Goal: Task Accomplishment & Management: Complete application form

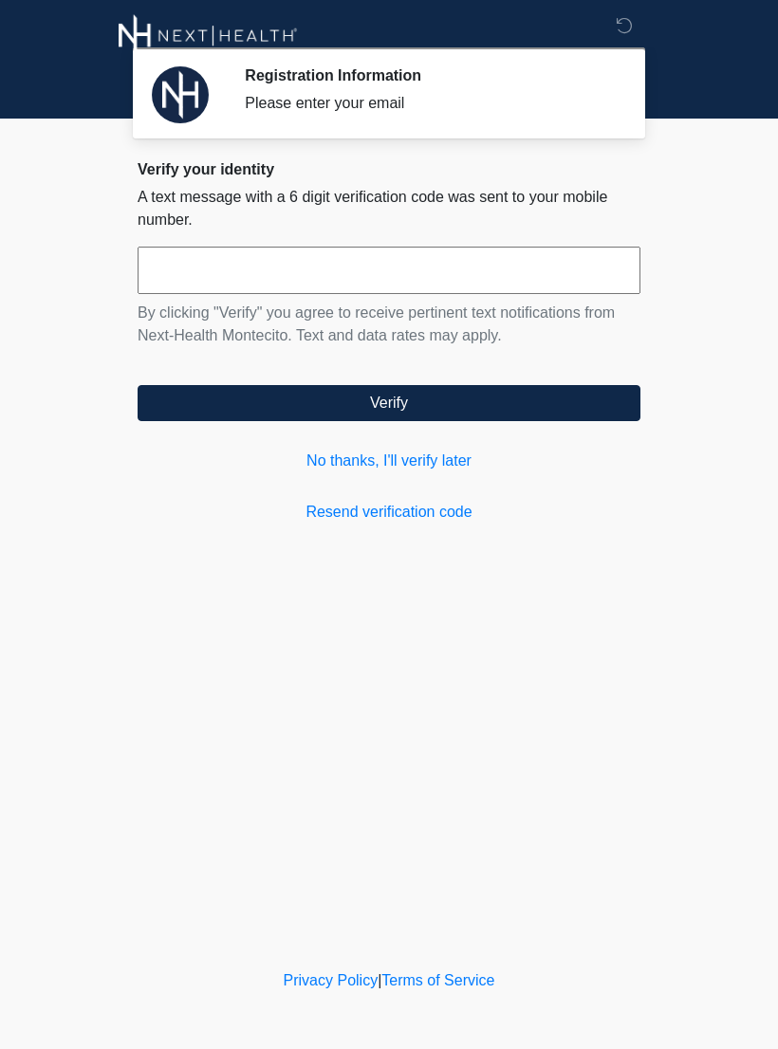
click at [503, 279] on input "text" at bounding box center [389, 270] width 503 height 47
type input "******"
click at [469, 408] on button "Verify" at bounding box center [389, 403] width 503 height 36
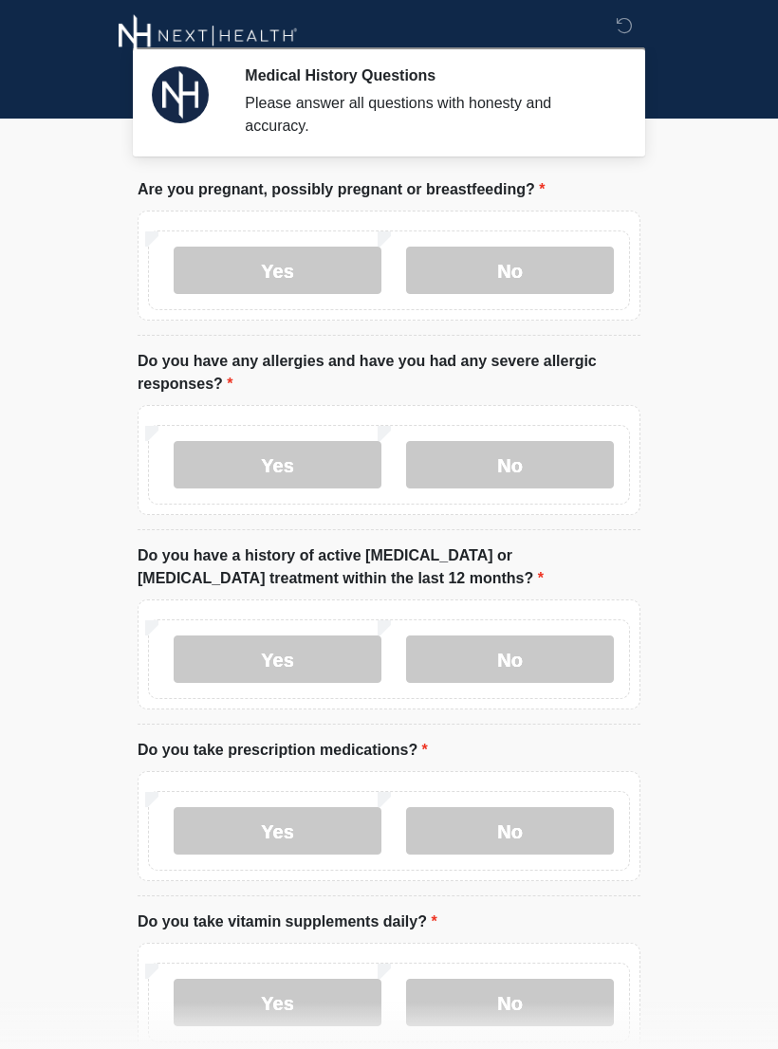
click at [542, 278] on label "No" at bounding box center [510, 270] width 208 height 47
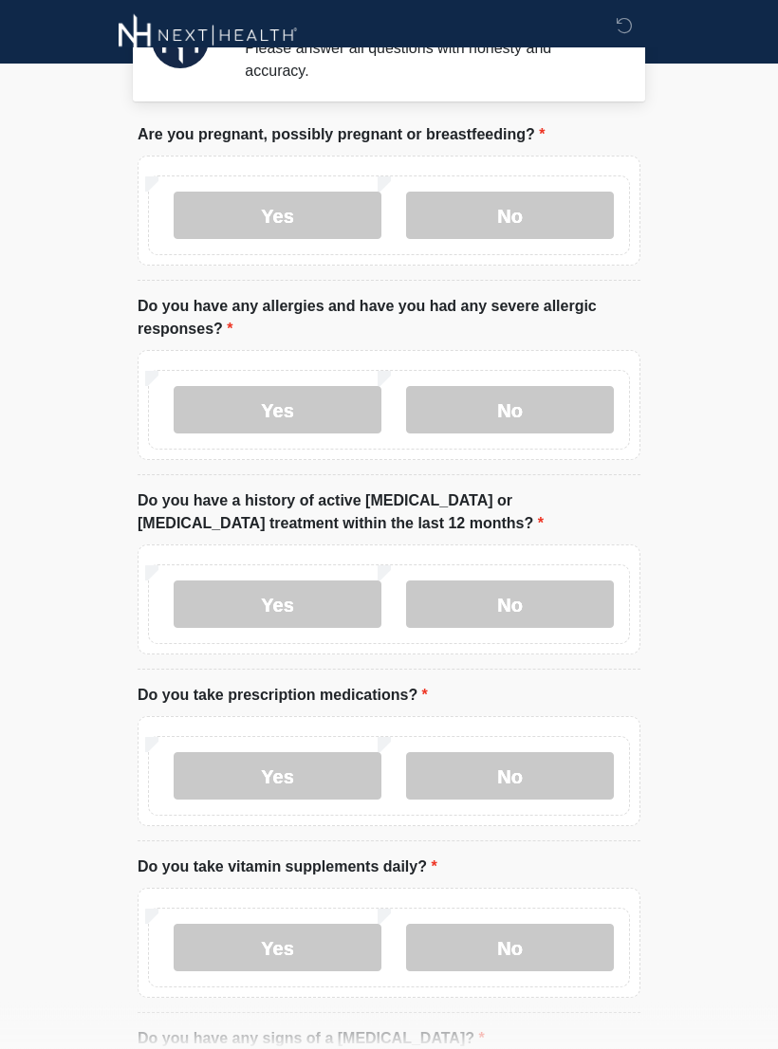
scroll to position [55, 0]
click at [554, 409] on label "No" at bounding box center [510, 409] width 208 height 47
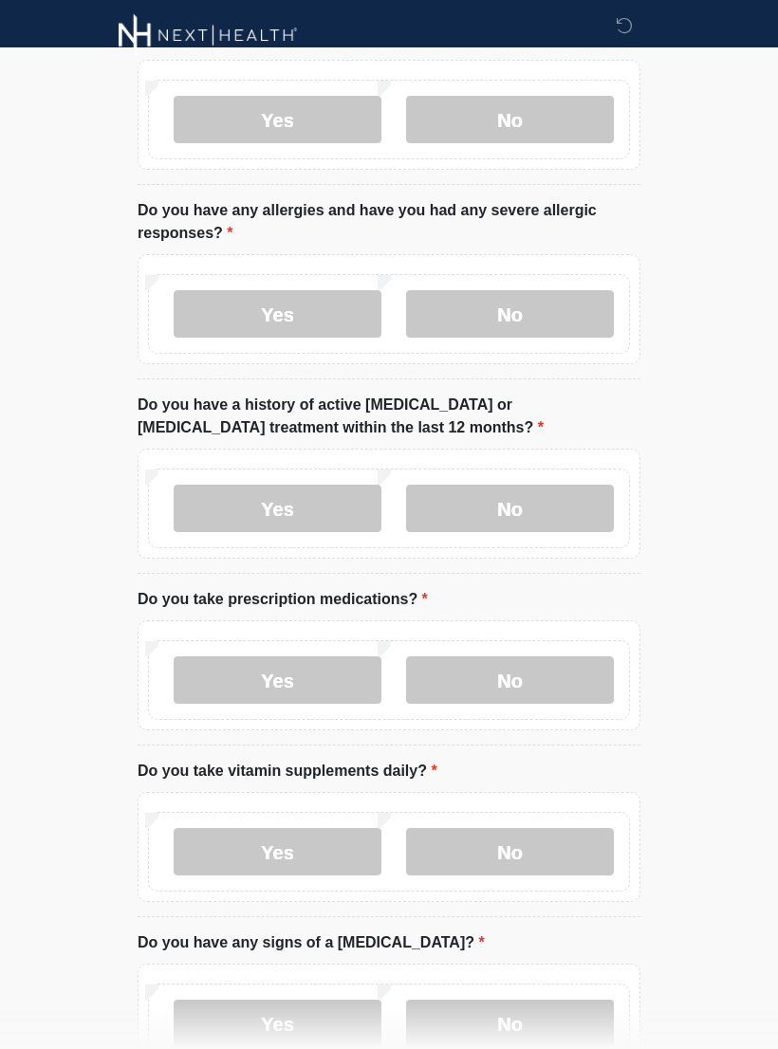
scroll to position [155, 0]
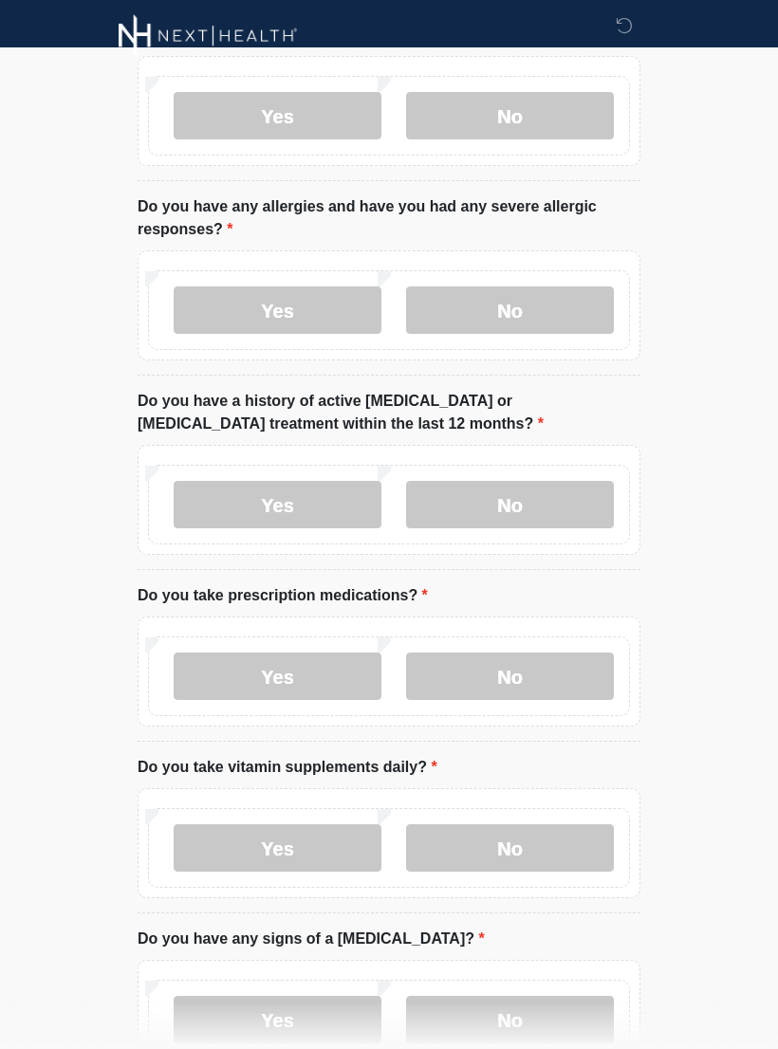
click at [527, 508] on label "No" at bounding box center [510, 504] width 208 height 47
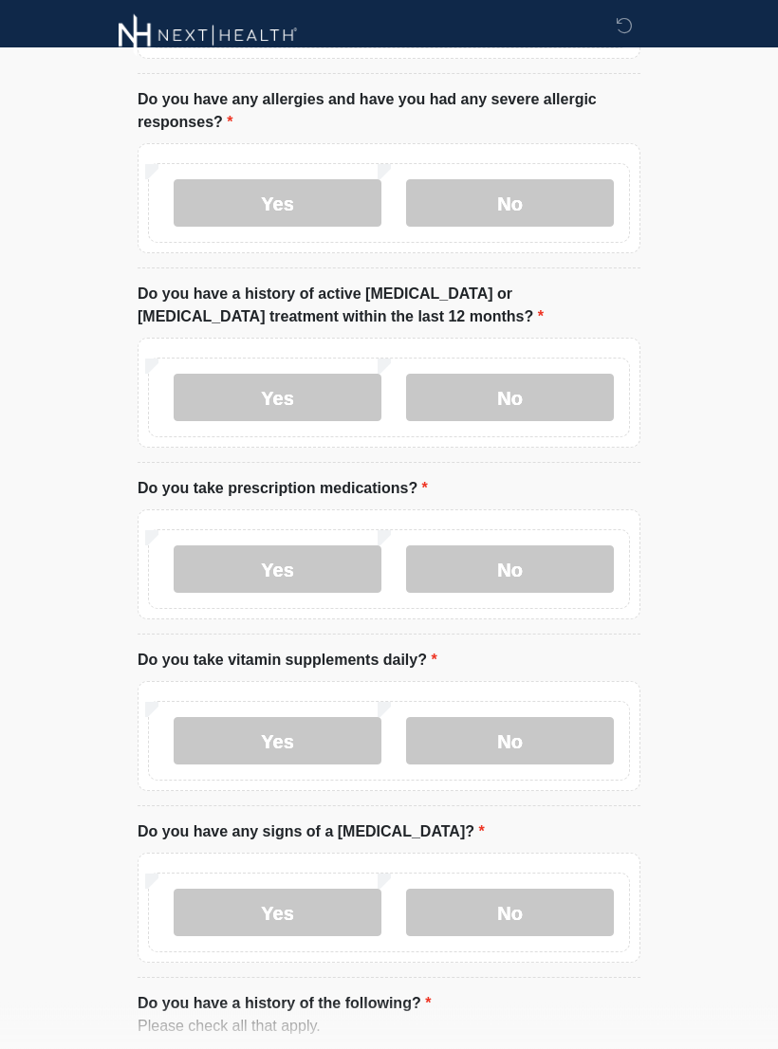
click at [538, 565] on label "No" at bounding box center [510, 569] width 208 height 47
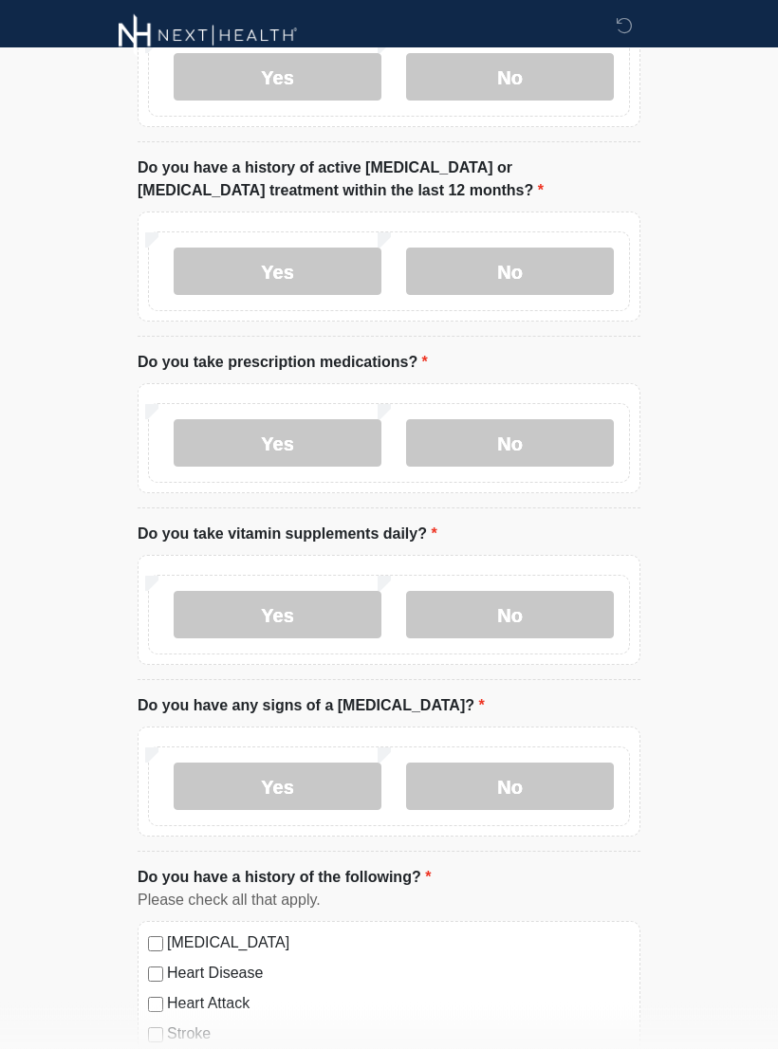
scroll to position [388, 0]
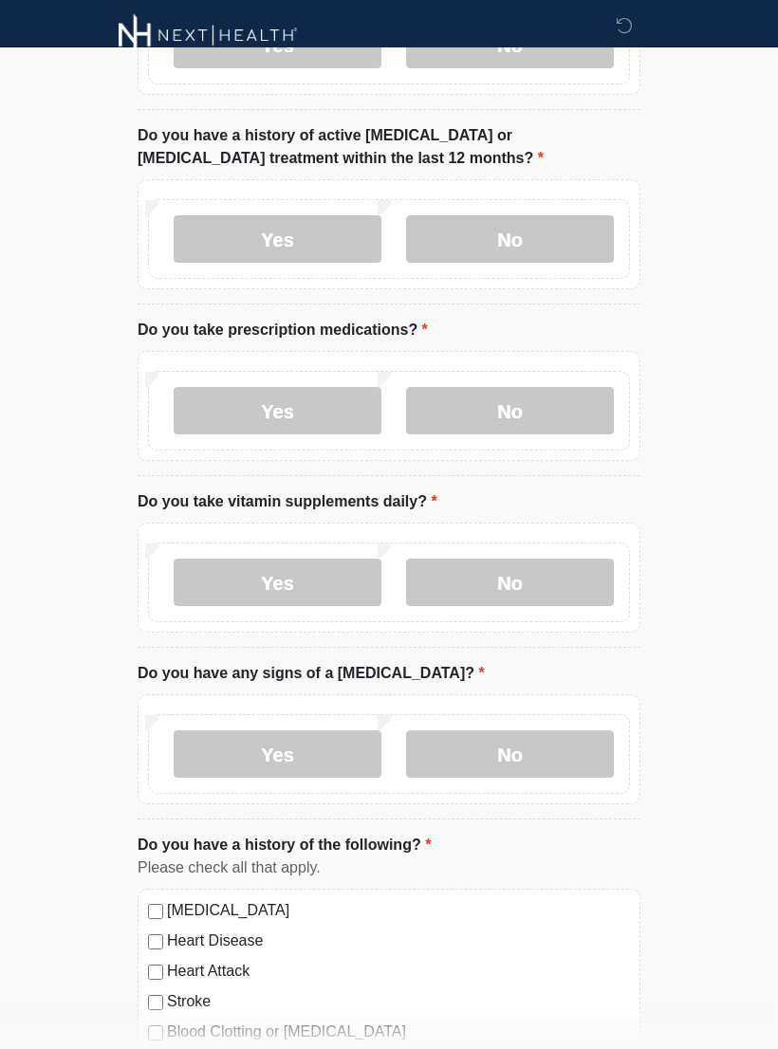
click at [549, 593] on label "No" at bounding box center [510, 583] width 208 height 47
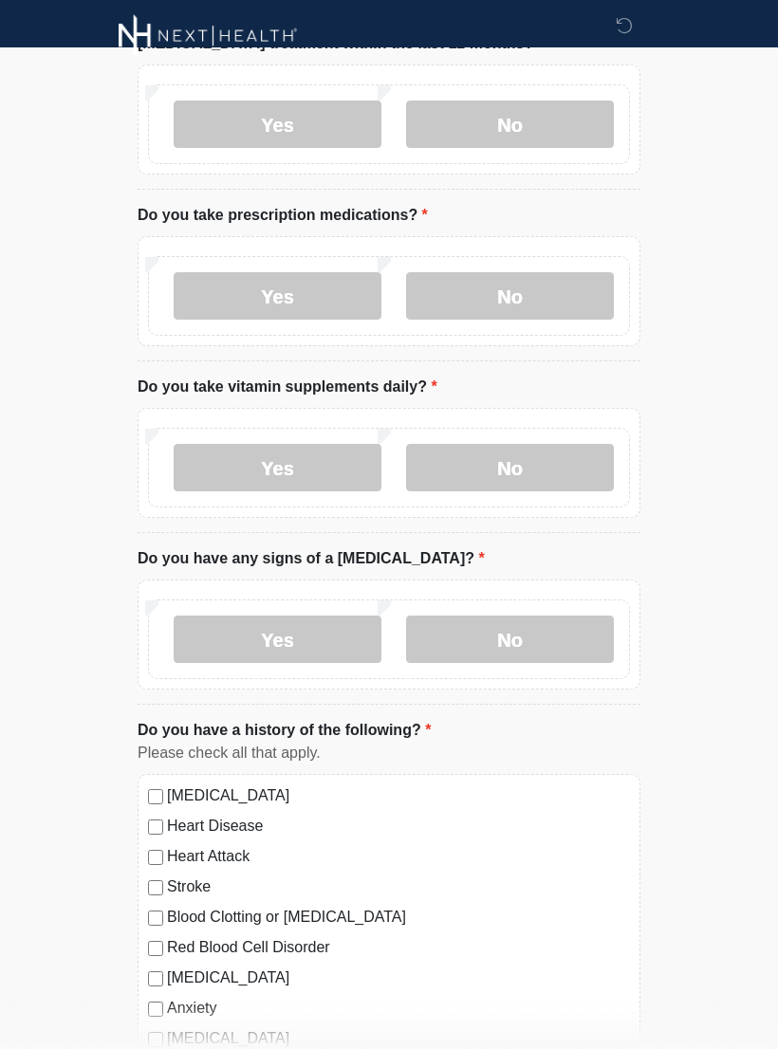
scroll to position [540, 0]
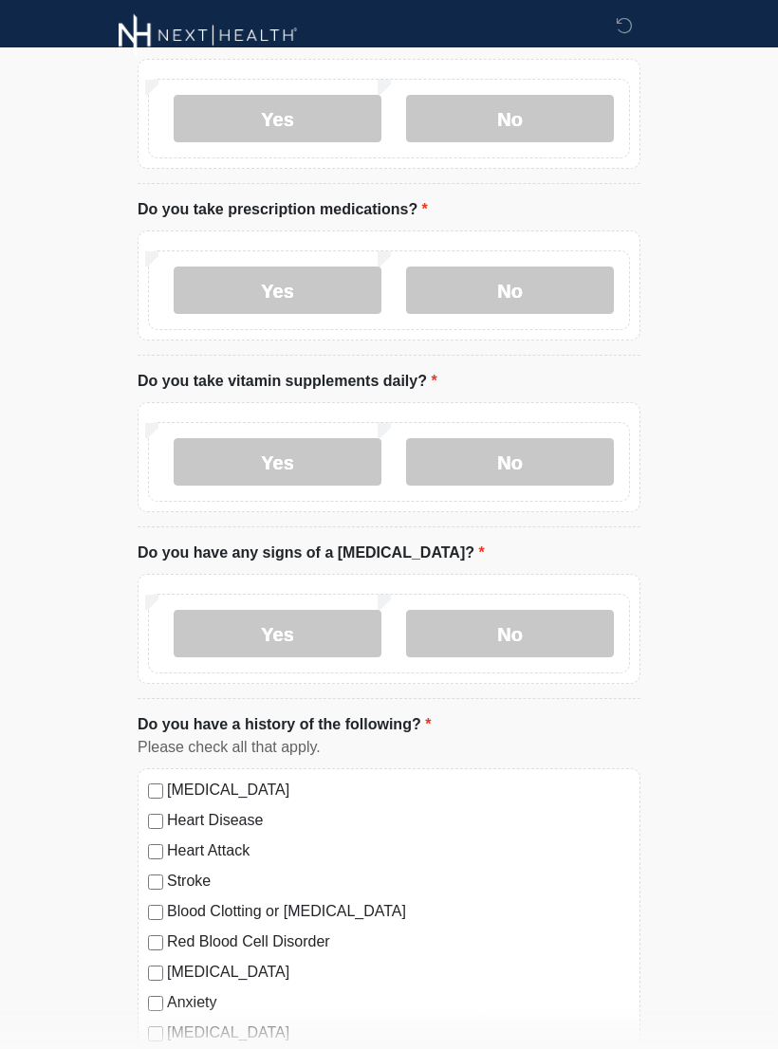
click at [546, 642] on label "No" at bounding box center [510, 634] width 208 height 47
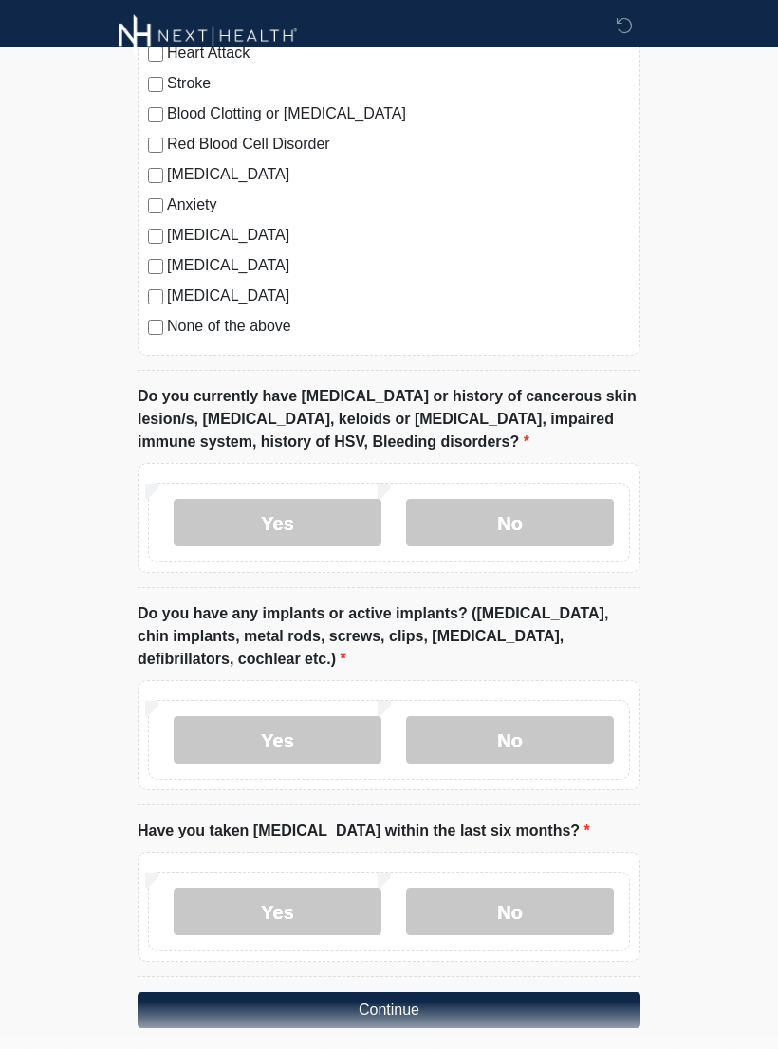
scroll to position [1337, 0]
click at [534, 525] on label "No" at bounding box center [510, 523] width 208 height 47
click at [566, 744] on label "No" at bounding box center [510, 740] width 208 height 47
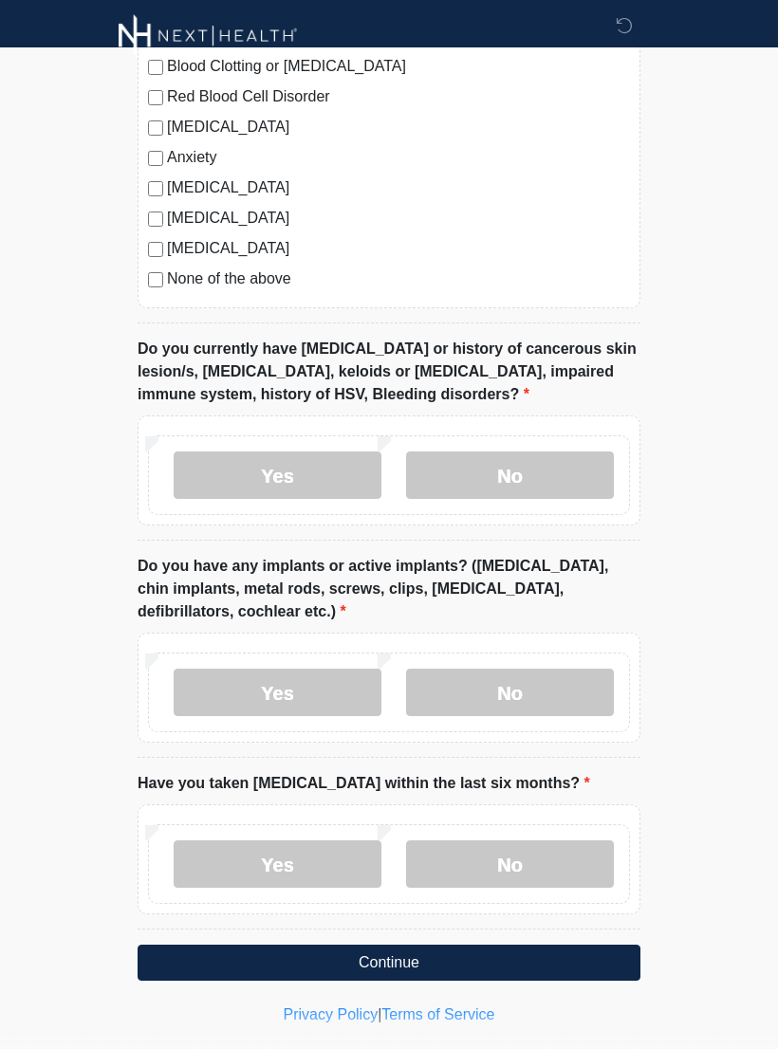
click at [530, 860] on label "No" at bounding box center [510, 863] width 208 height 47
click at [516, 961] on button "Continue" at bounding box center [389, 963] width 503 height 36
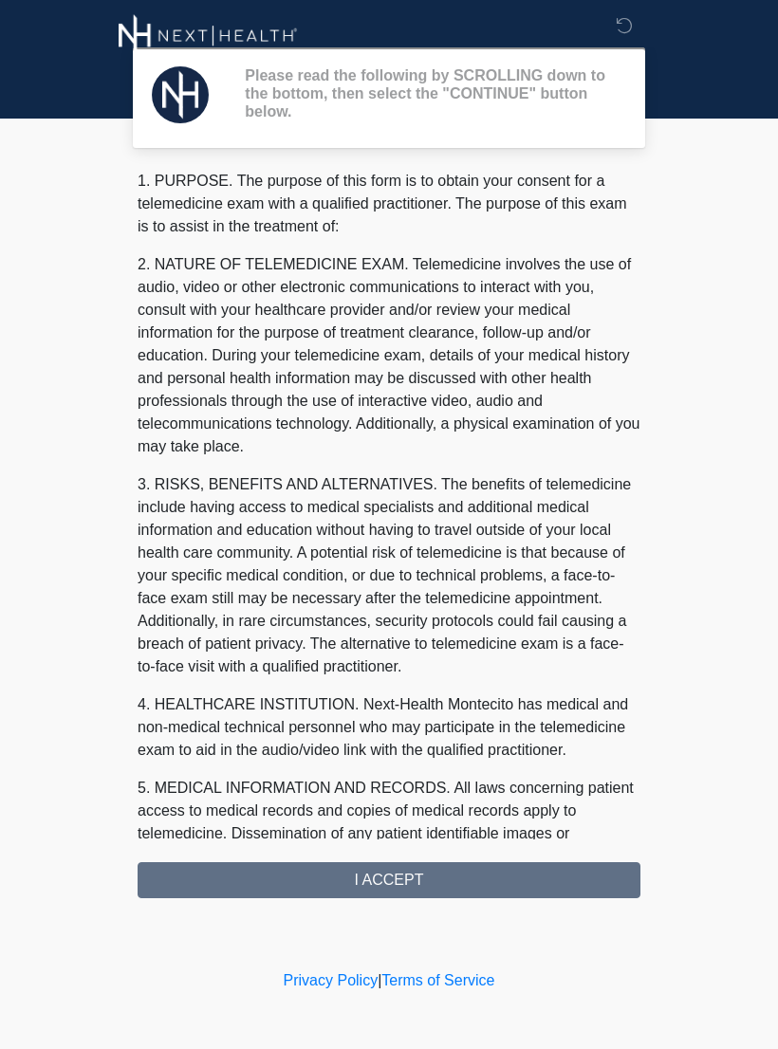
scroll to position [0, 0]
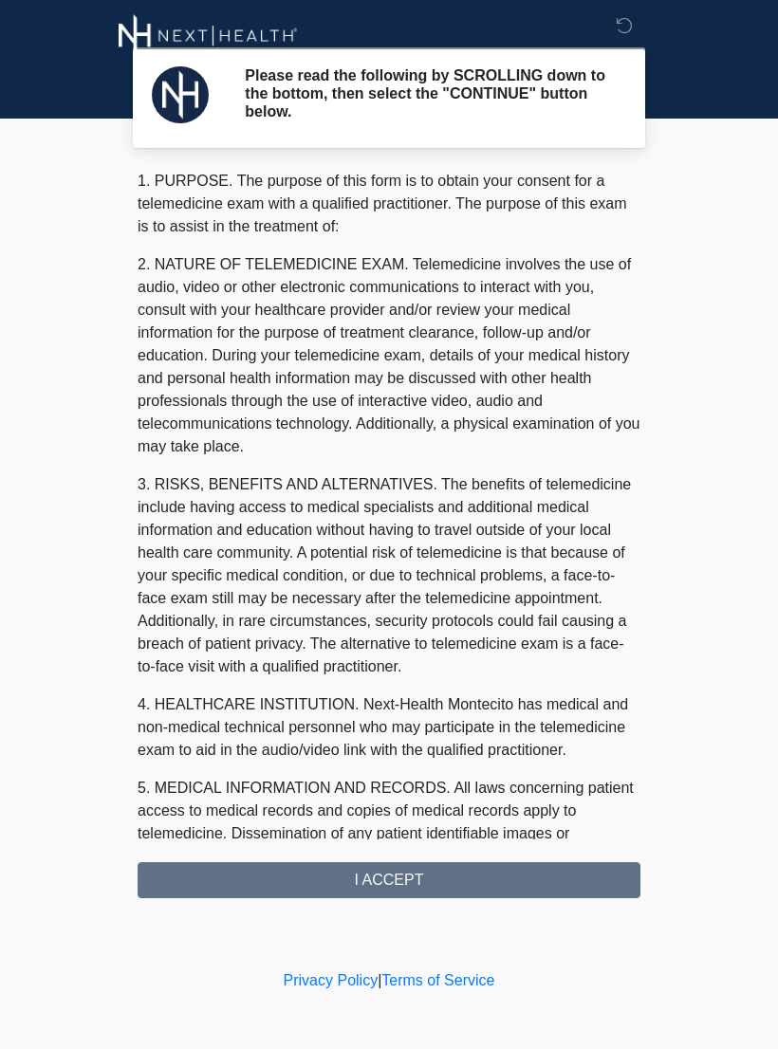
click at [511, 888] on div "1. PURPOSE. The purpose of this form is to obtain your consent for a telemedici…" at bounding box center [389, 534] width 503 height 728
click at [404, 888] on div "1. PURPOSE. The purpose of this form is to obtain your consent for a telemedici…" at bounding box center [389, 534] width 503 height 728
click at [407, 882] on div "1. PURPOSE. The purpose of this form is to obtain your consent for a telemedici…" at bounding box center [389, 534] width 503 height 728
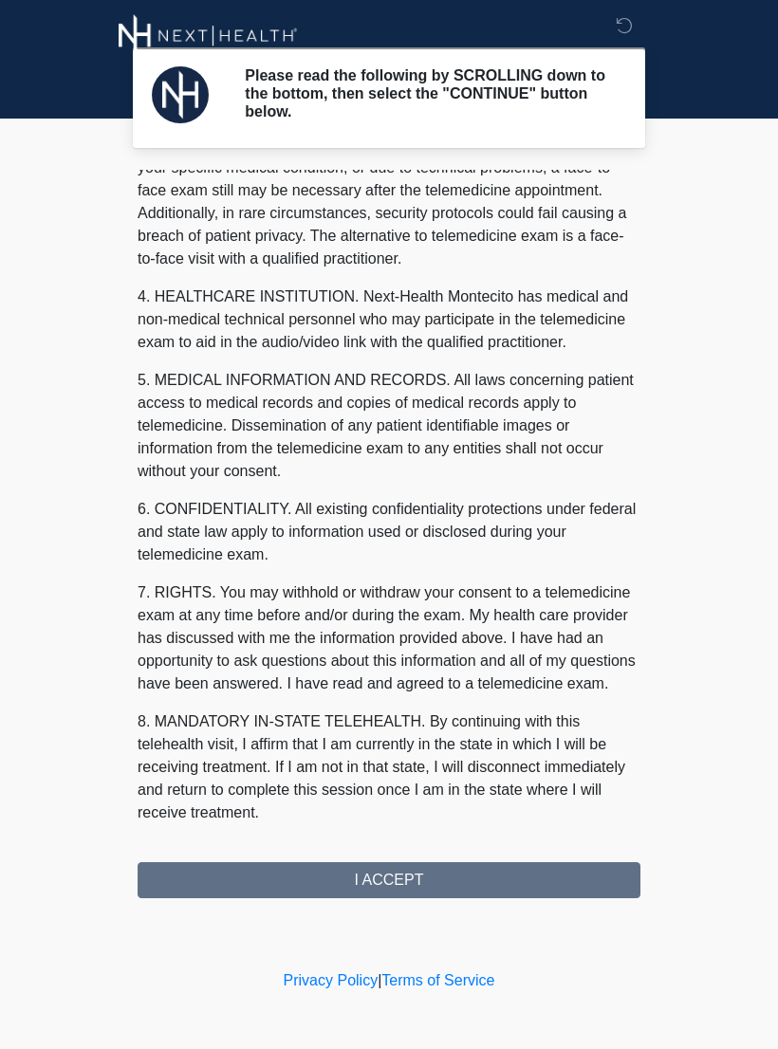
scroll to position [431, 0]
click at [393, 881] on button "I ACCEPT" at bounding box center [389, 880] width 503 height 36
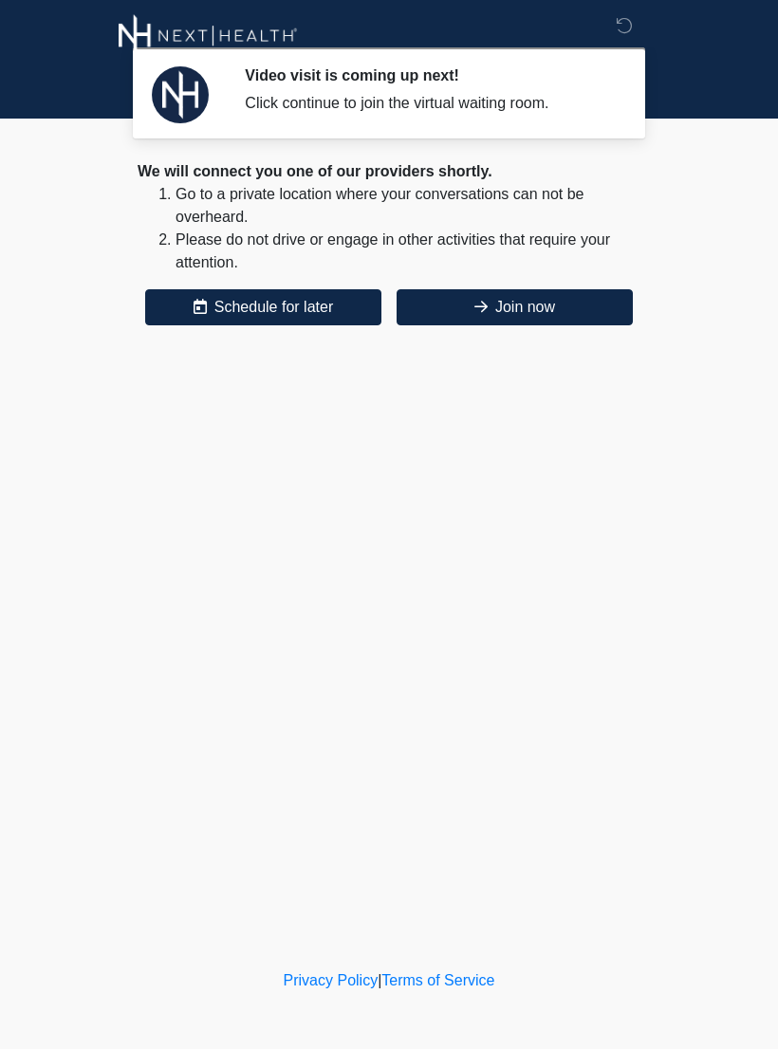
click at [676, 1024] on div "Privacy Policy | Terms of Service" at bounding box center [389, 1009] width 778 height 80
click at [530, 306] on button "Join now" at bounding box center [514, 307] width 236 height 36
